Goal: Task Accomplishment & Management: Use online tool/utility

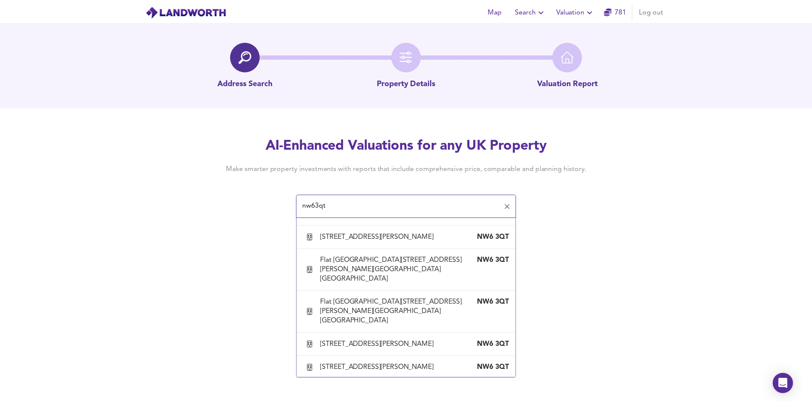
scroll to position [725, 0]
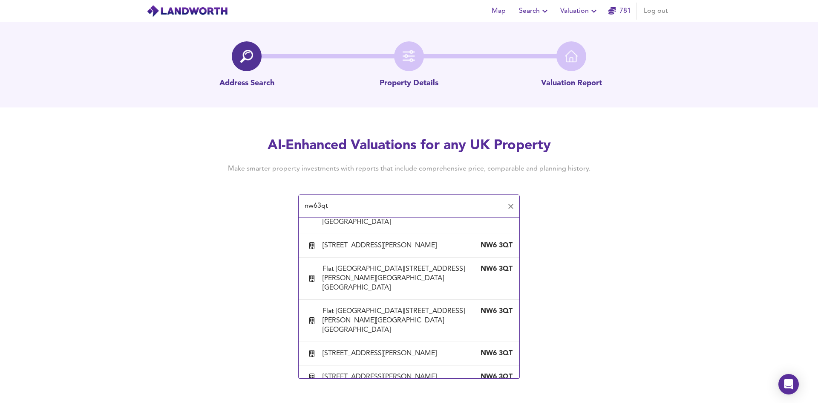
click at [386, 142] on div "[STREET_ADDRESS][PERSON_NAME]" at bounding box center [382, 137] width 118 height 9
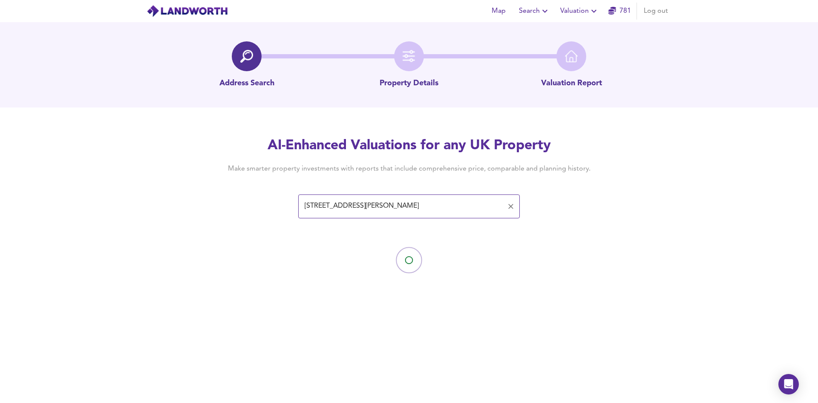
type input "[STREET_ADDRESS][PERSON_NAME]"
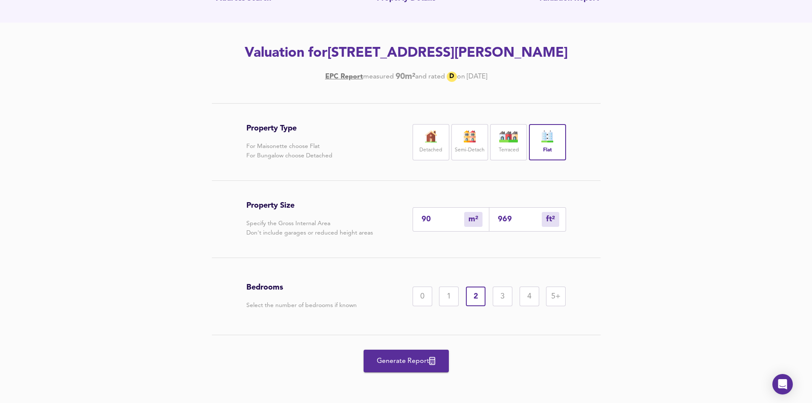
scroll to position [86, 0]
click at [411, 356] on span "Generate Report" at bounding box center [406, 360] width 68 height 12
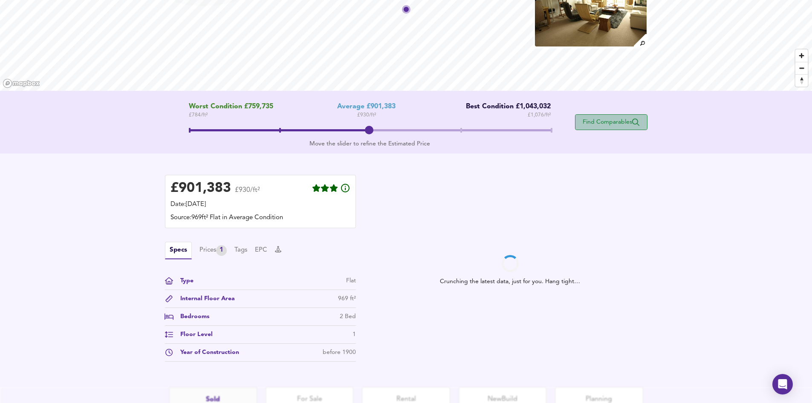
click at [624, 122] on span "Find Comparables" at bounding box center [611, 122] width 63 height 8
